Goal: Check status: Check status

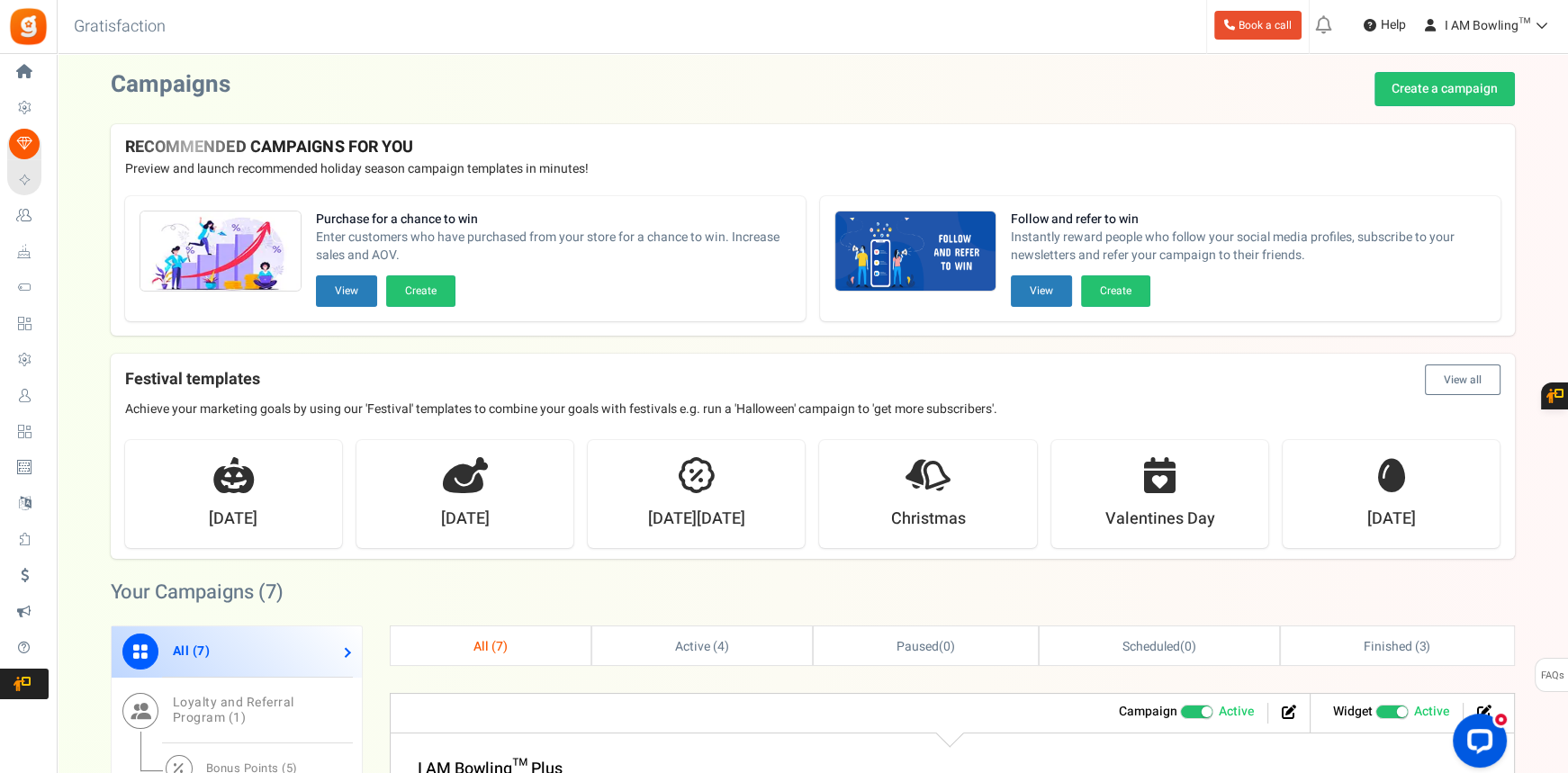
click at [0, 0] on span "Users" at bounding box center [0, 0] width 0 height 0
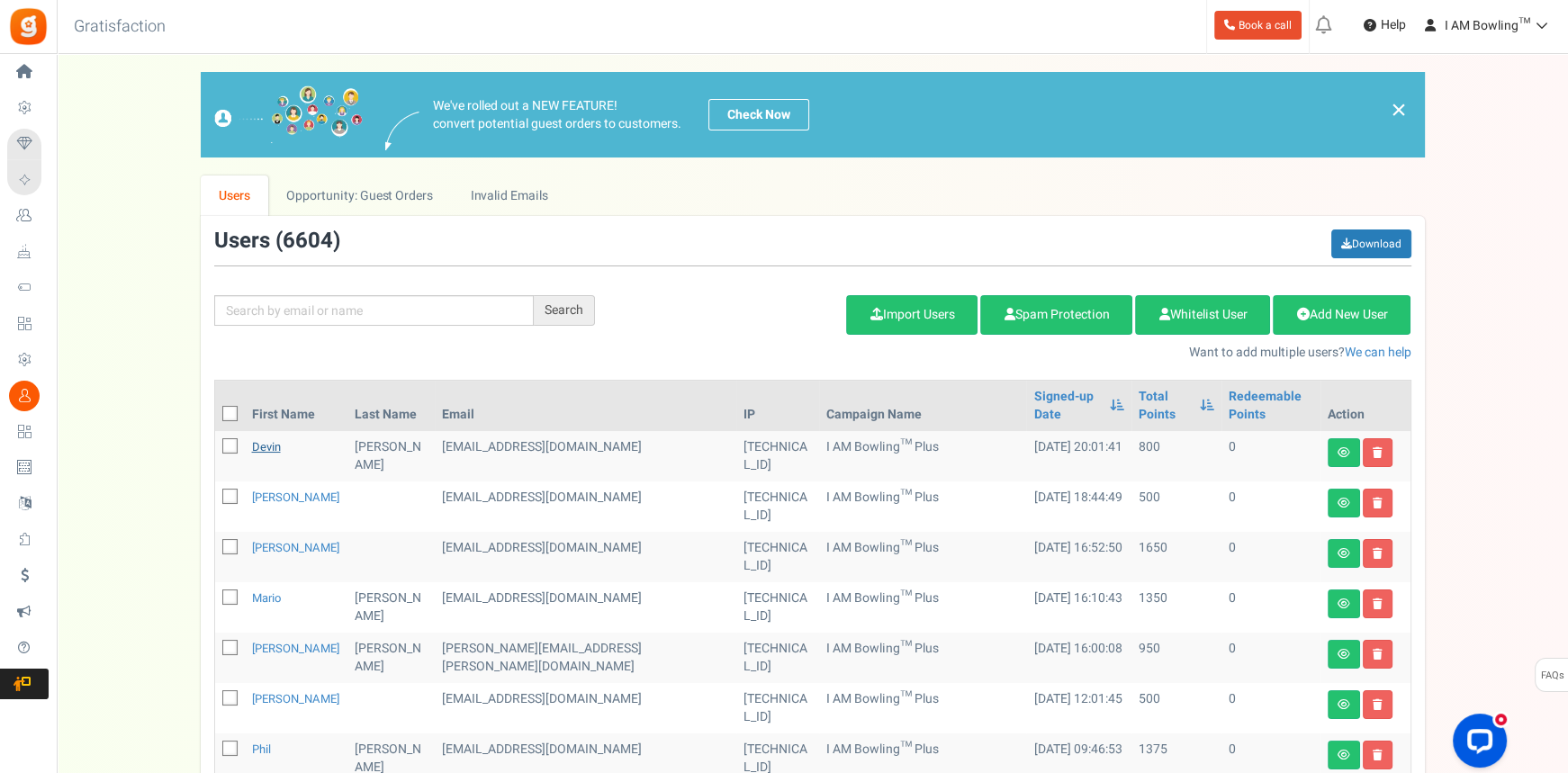
click at [270, 441] on link "Devin" at bounding box center [266, 446] width 29 height 17
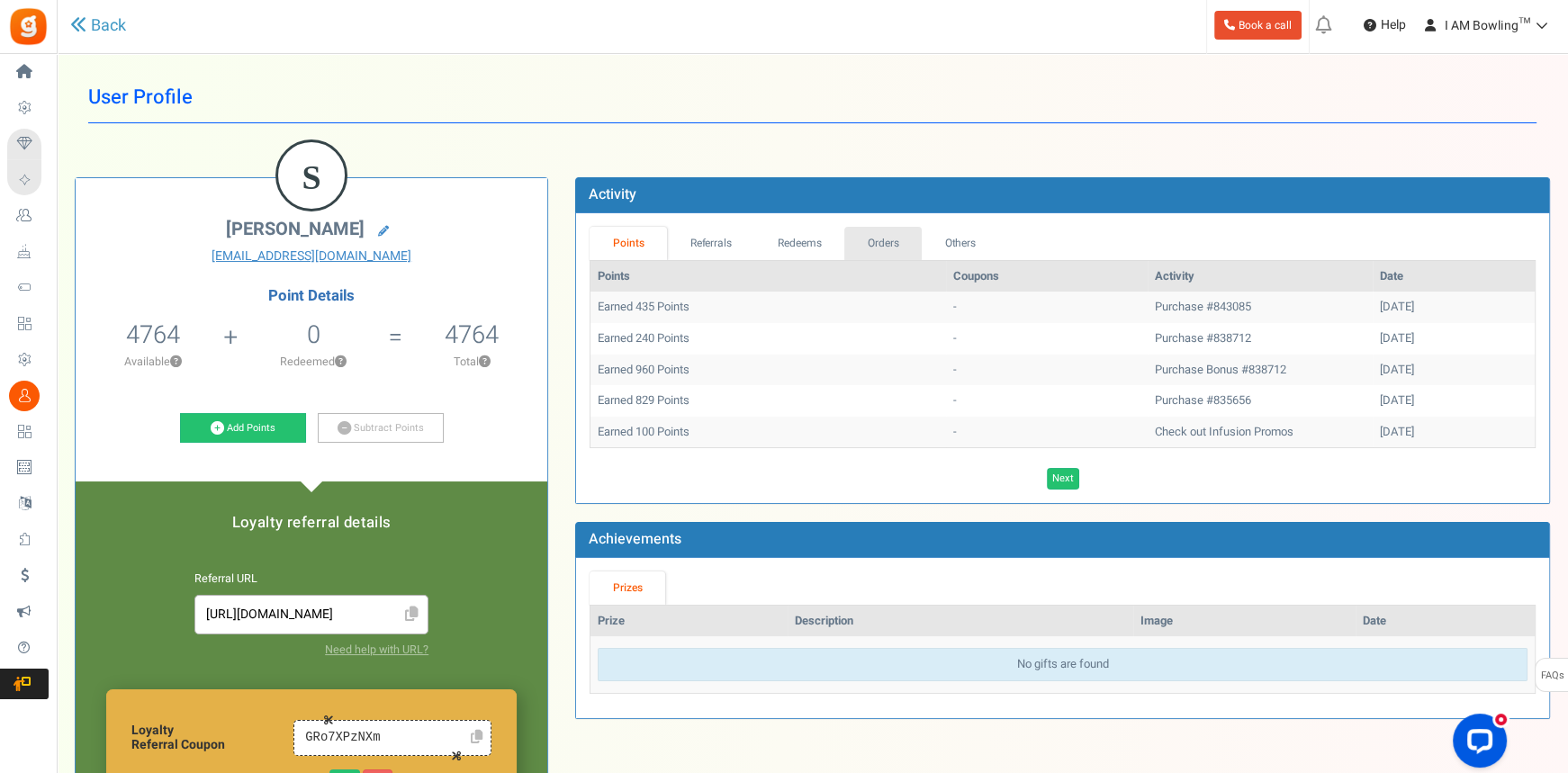
click at [896, 245] on link "Orders" at bounding box center [882, 244] width 77 height 33
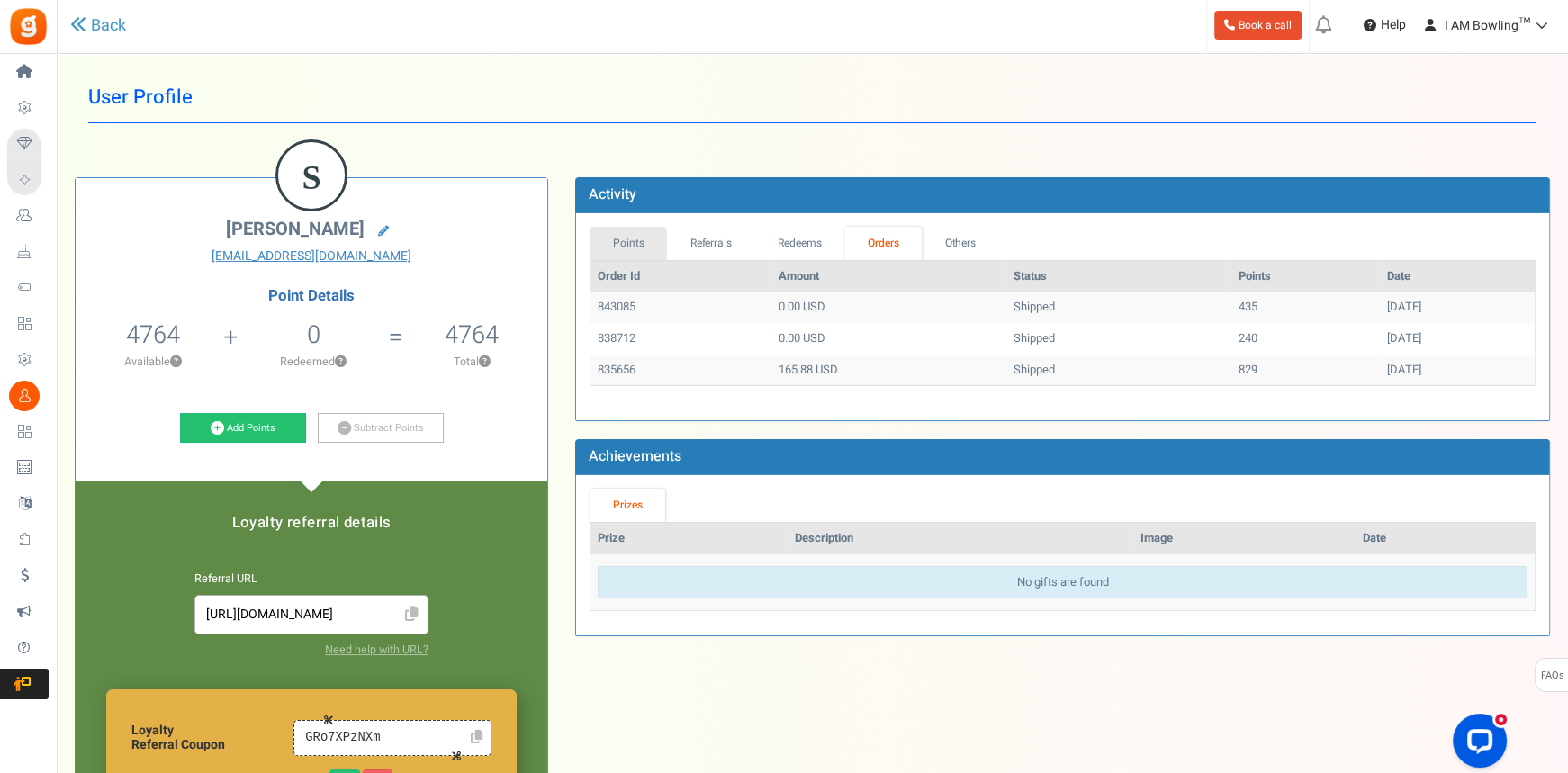
click at [637, 240] on link "Points" at bounding box center [628, 244] width 77 height 33
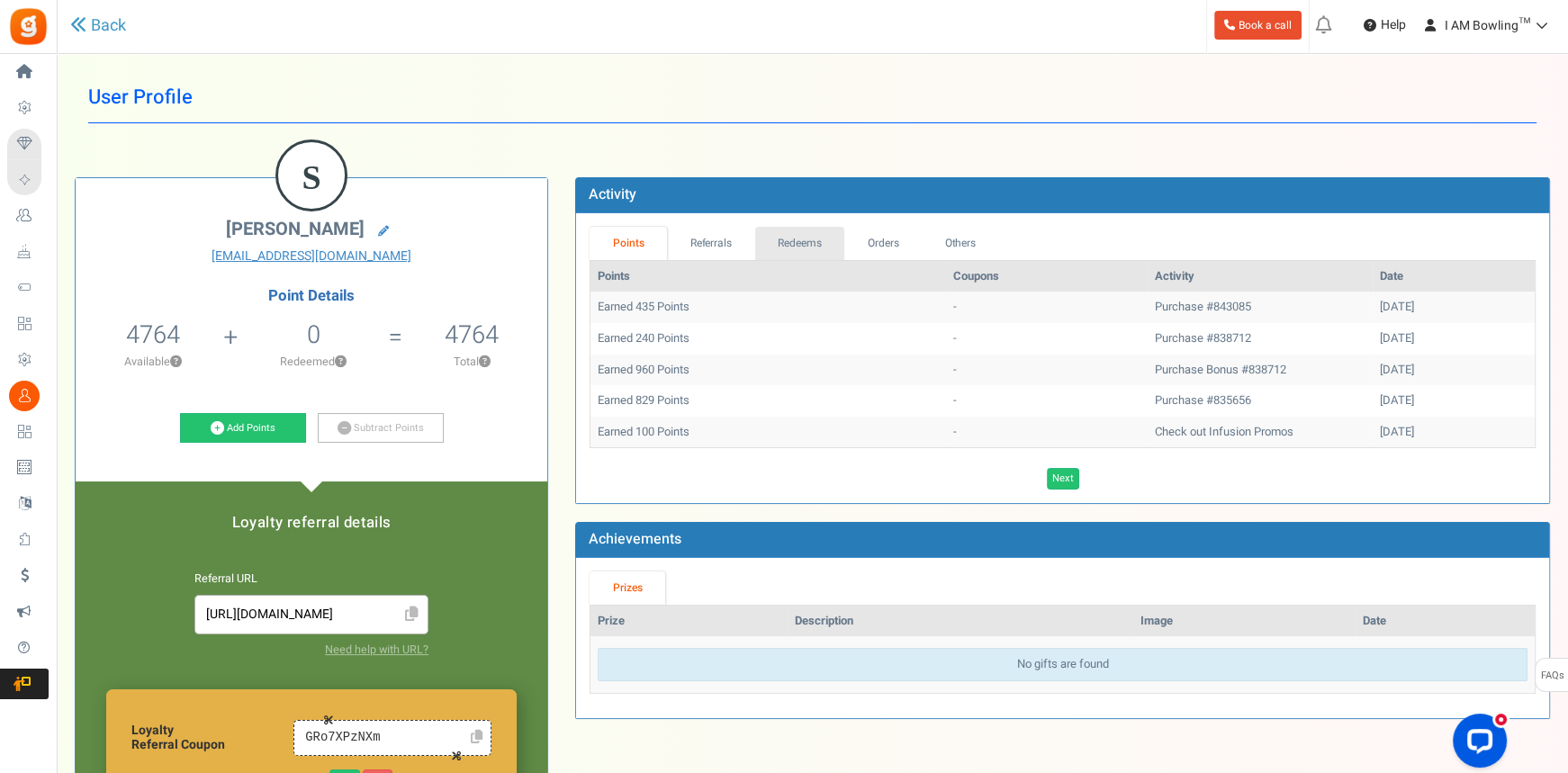
click at [797, 236] on link "Redeems" at bounding box center [800, 244] width 90 height 33
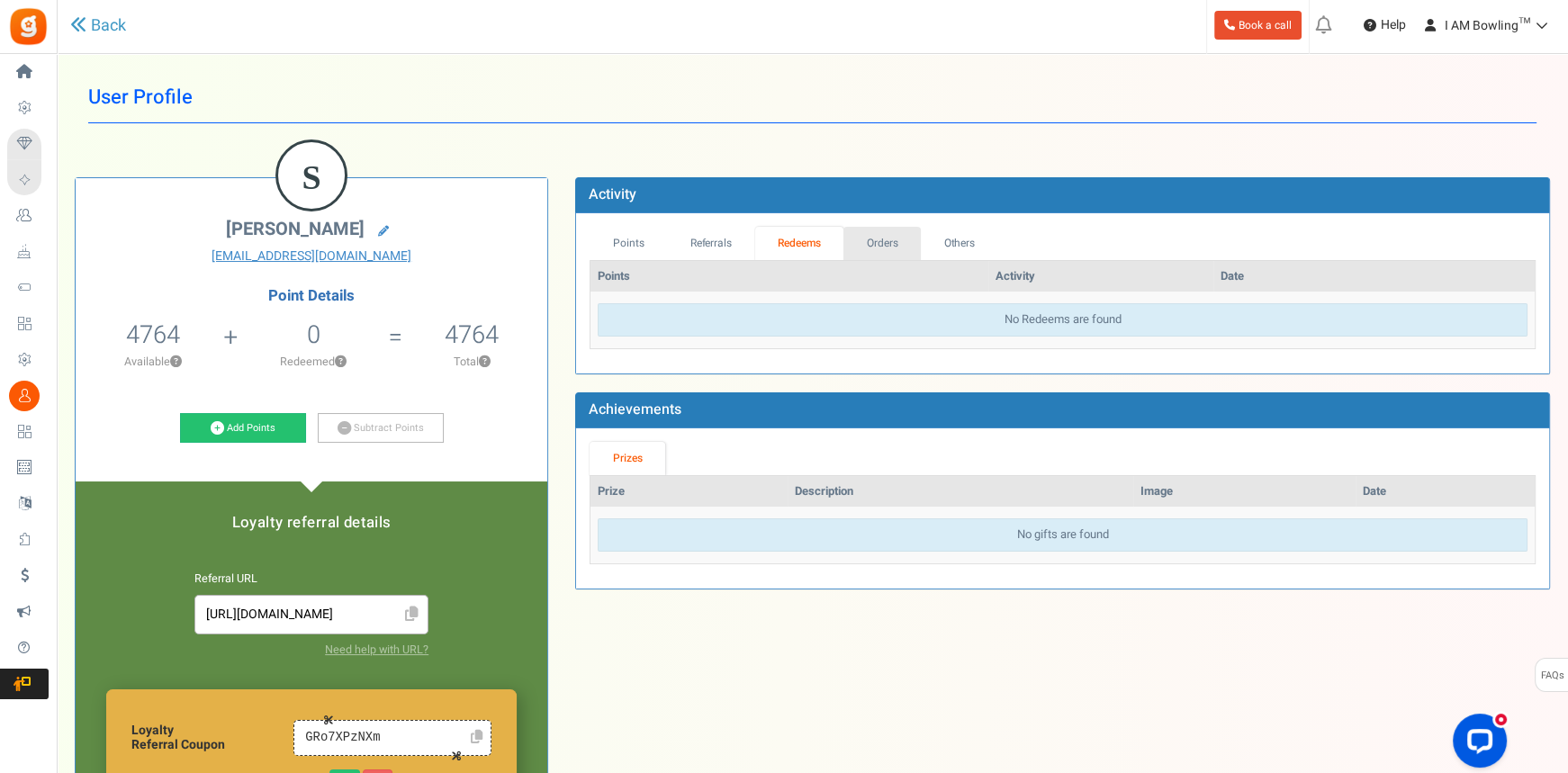
click at [869, 233] on link "Orders" at bounding box center [881, 244] width 77 height 33
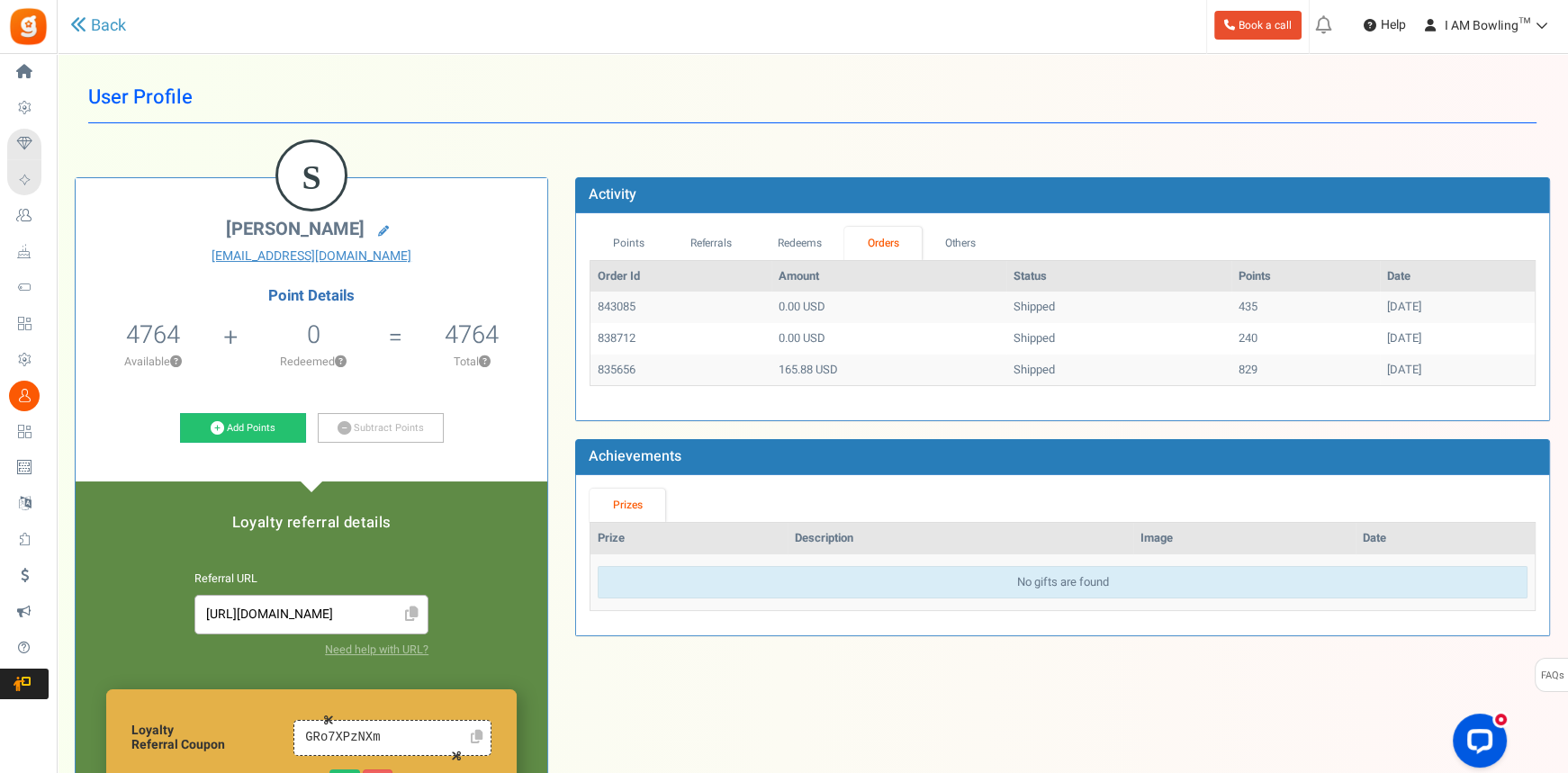
click at [1231, 307] on td "435" at bounding box center [1306, 307] width 149 height 32
